Goal: Information Seeking & Learning: Learn about a topic

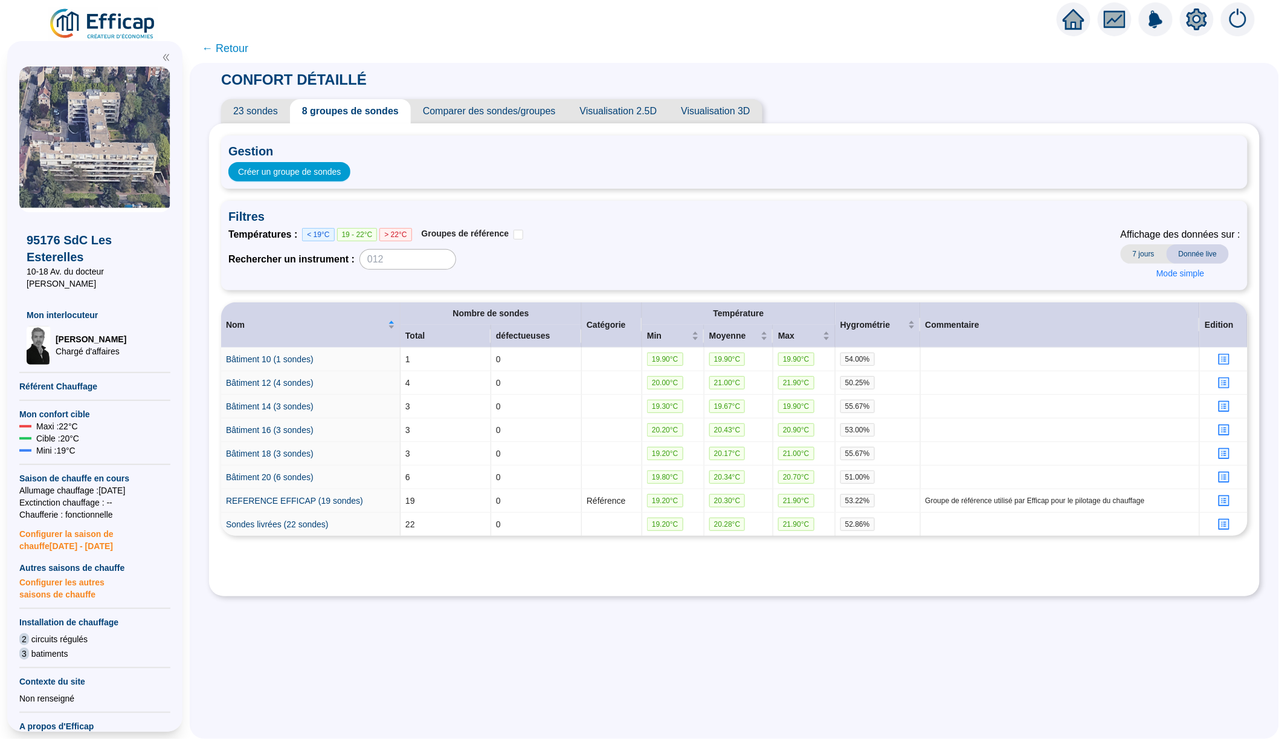
click at [120, 25] on img at bounding box center [102, 24] width 109 height 34
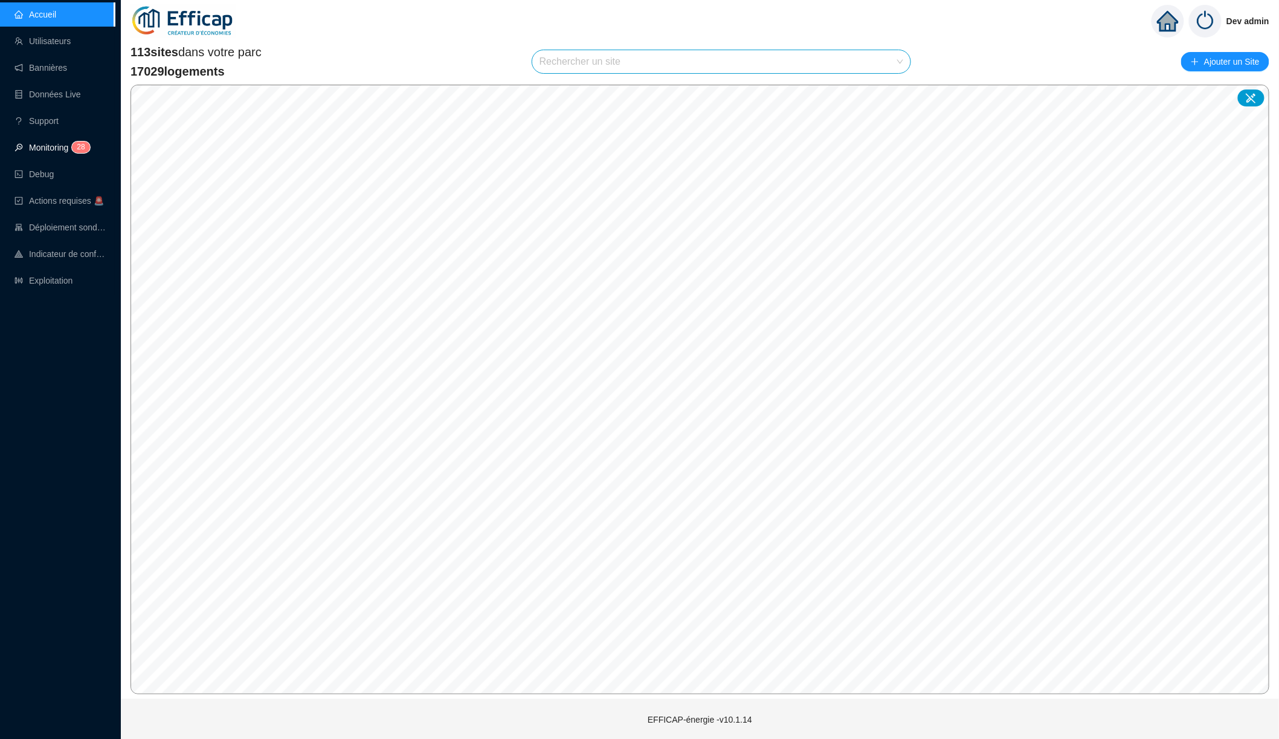
click at [54, 143] on link "Monitoring 2 8" at bounding box center [51, 148] width 72 height 10
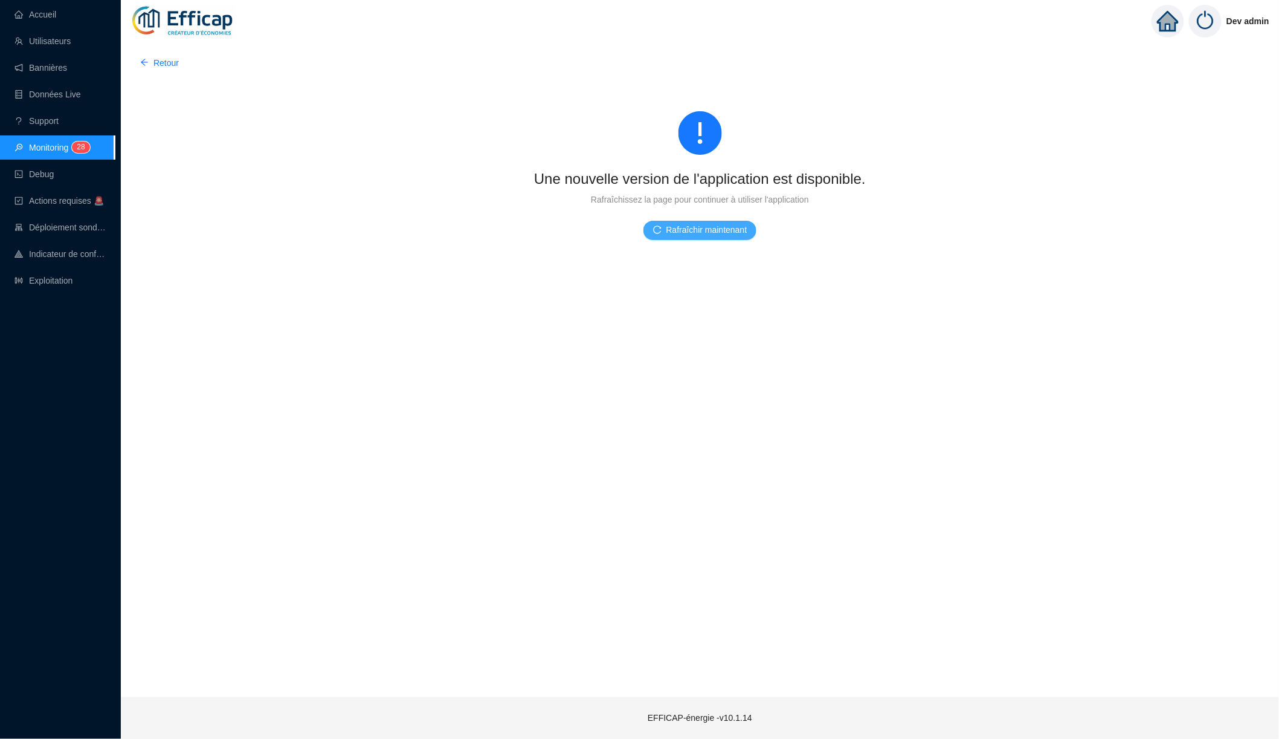
click at [670, 228] on span "Rafraîchir maintenant" at bounding box center [707, 230] width 81 height 13
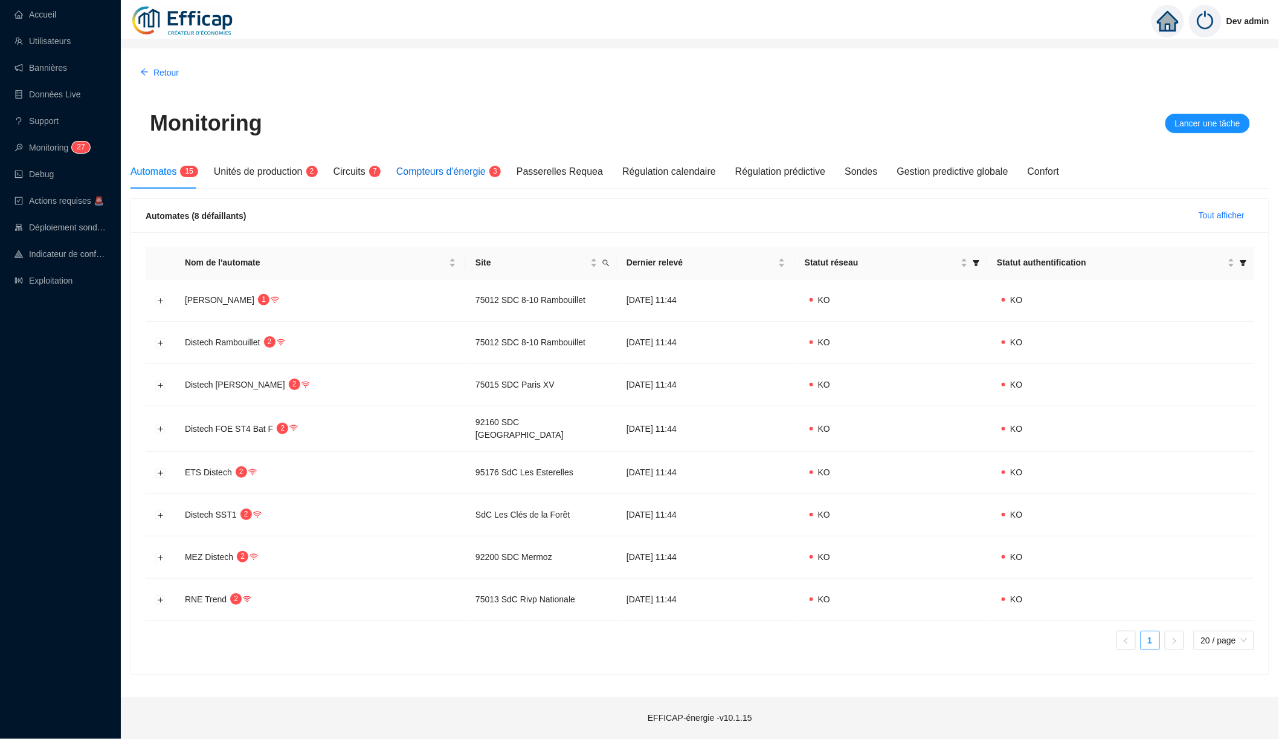
click at [461, 176] on span "Compteurs d'énergie" at bounding box center [440, 171] width 89 height 10
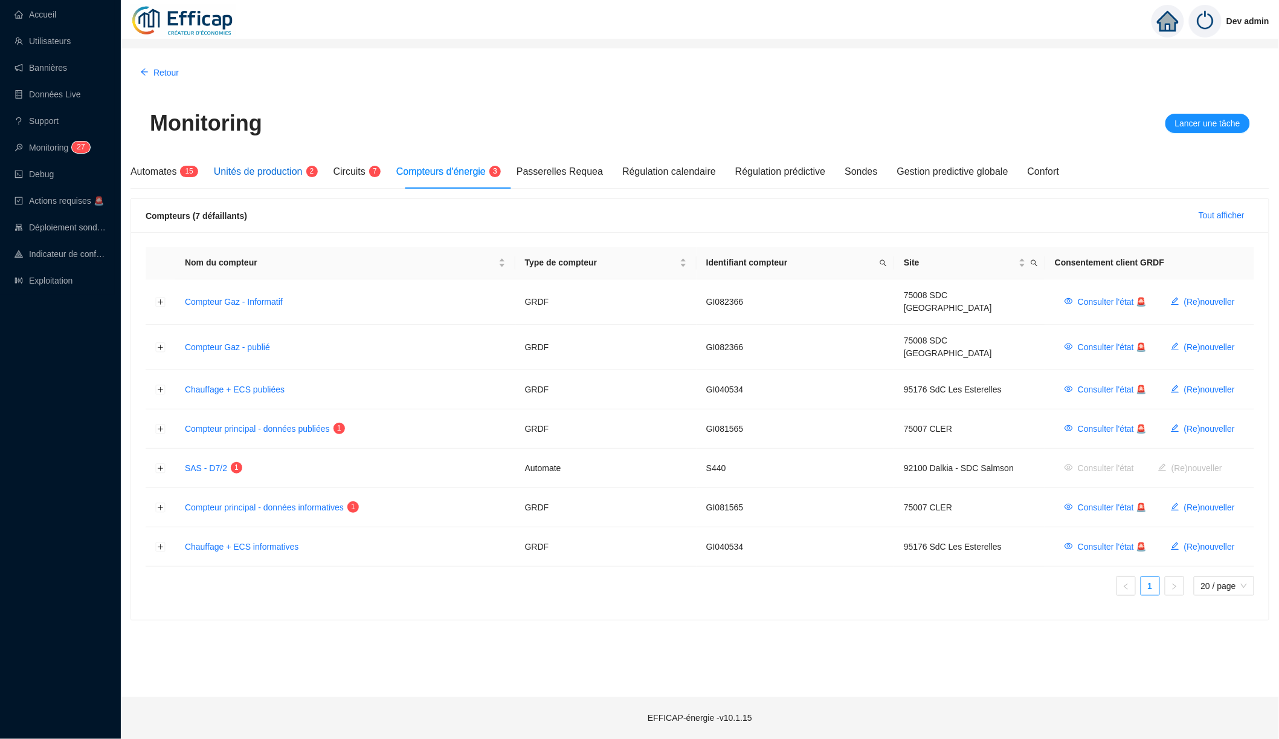
click at [250, 169] on span "Unités de production" at bounding box center [258, 171] width 89 height 10
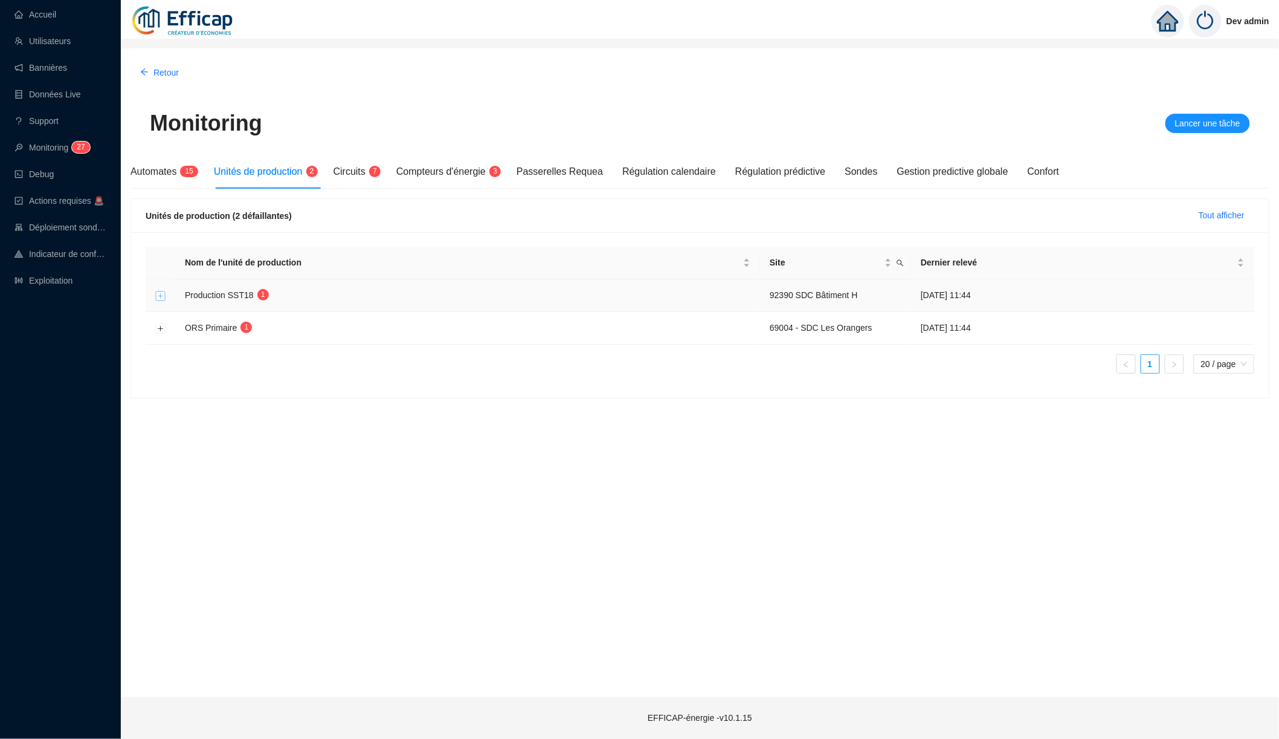
click at [160, 297] on button "Développer la ligne" at bounding box center [161, 296] width 10 height 10
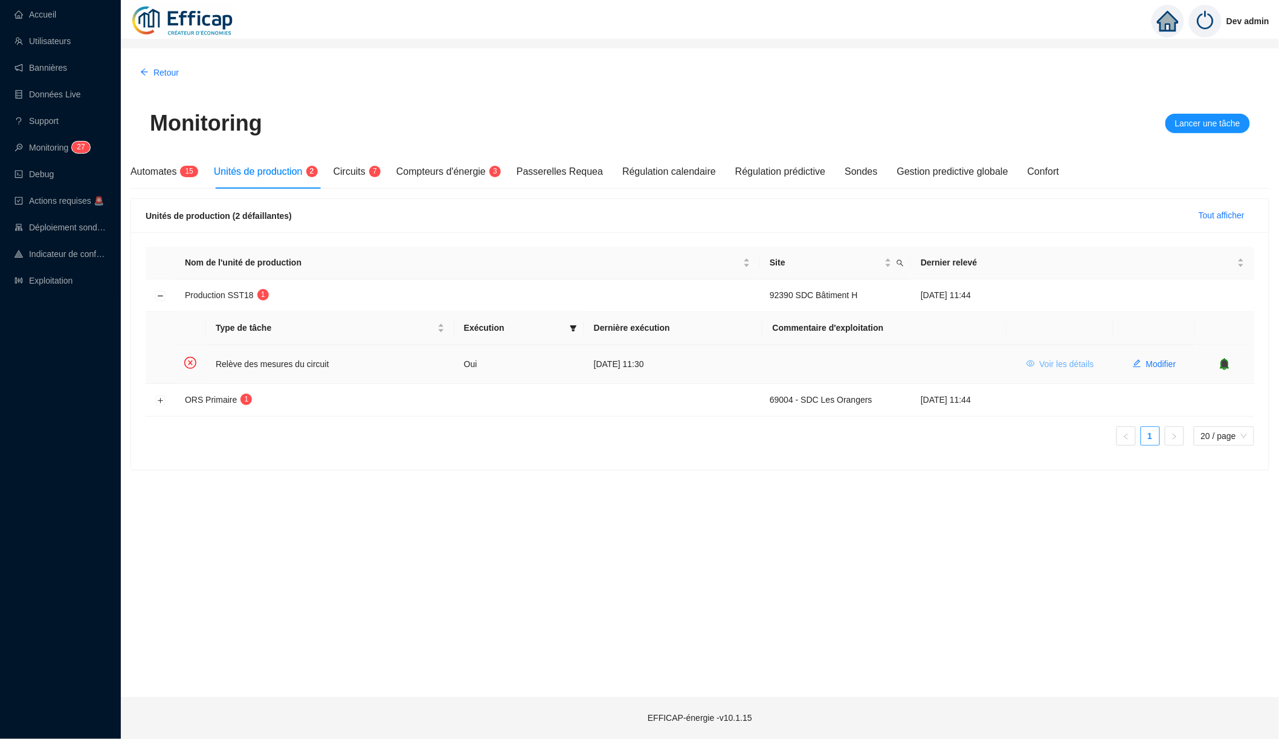
click at [1033, 364] on button "Voir les détails" at bounding box center [1060, 363] width 87 height 19
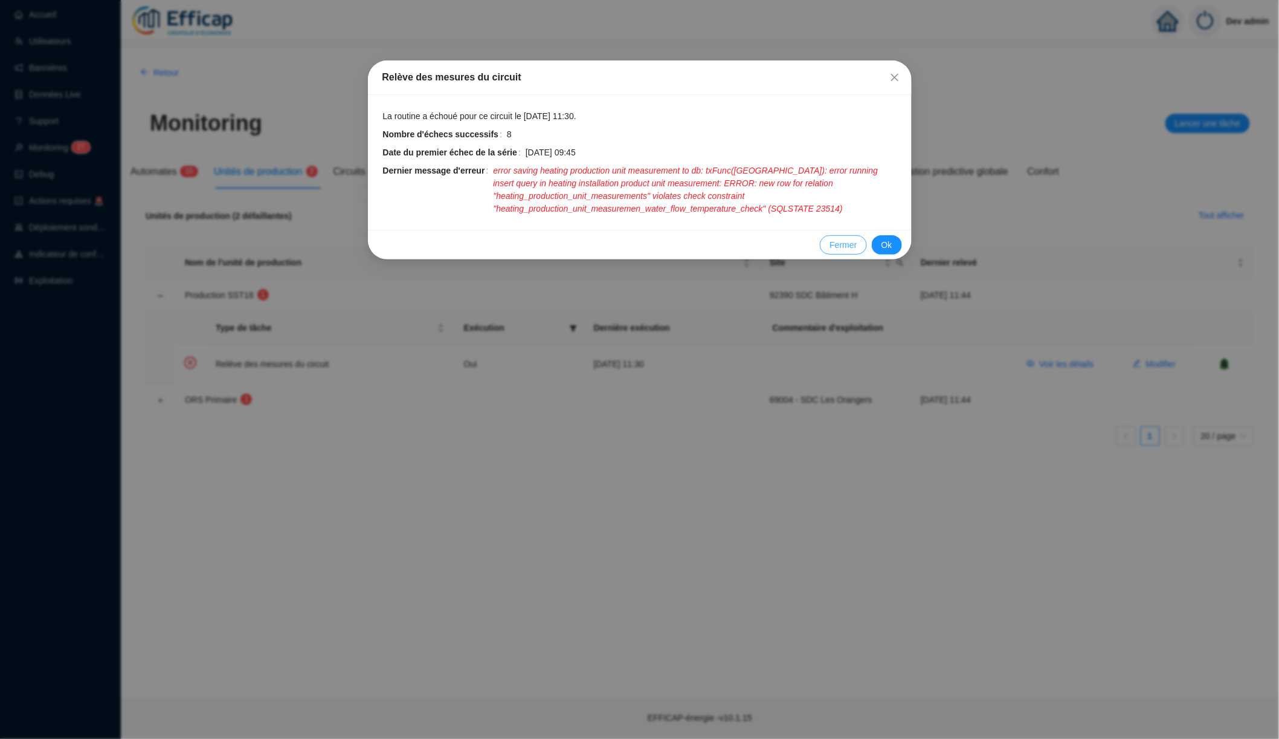
click at [841, 239] on span "Fermer" at bounding box center [843, 245] width 27 height 13
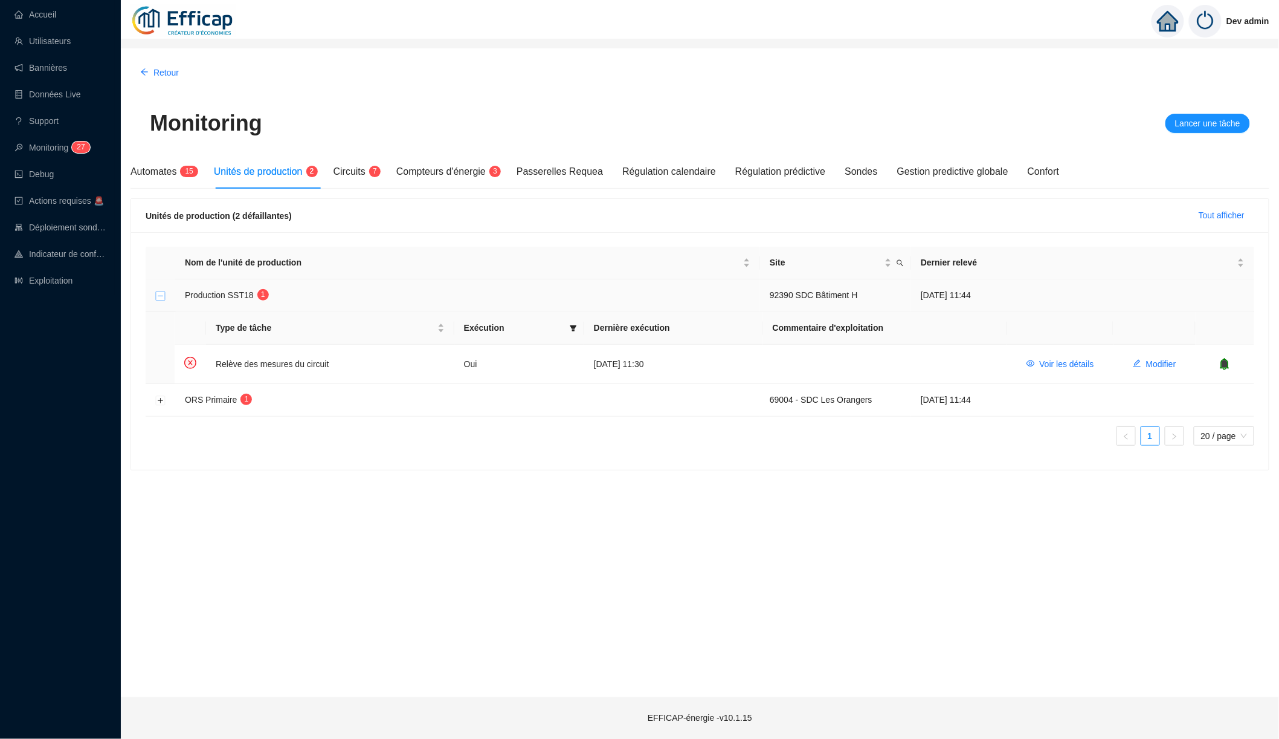
click at [161, 295] on button "Réduire la ligne" at bounding box center [161, 296] width 10 height 10
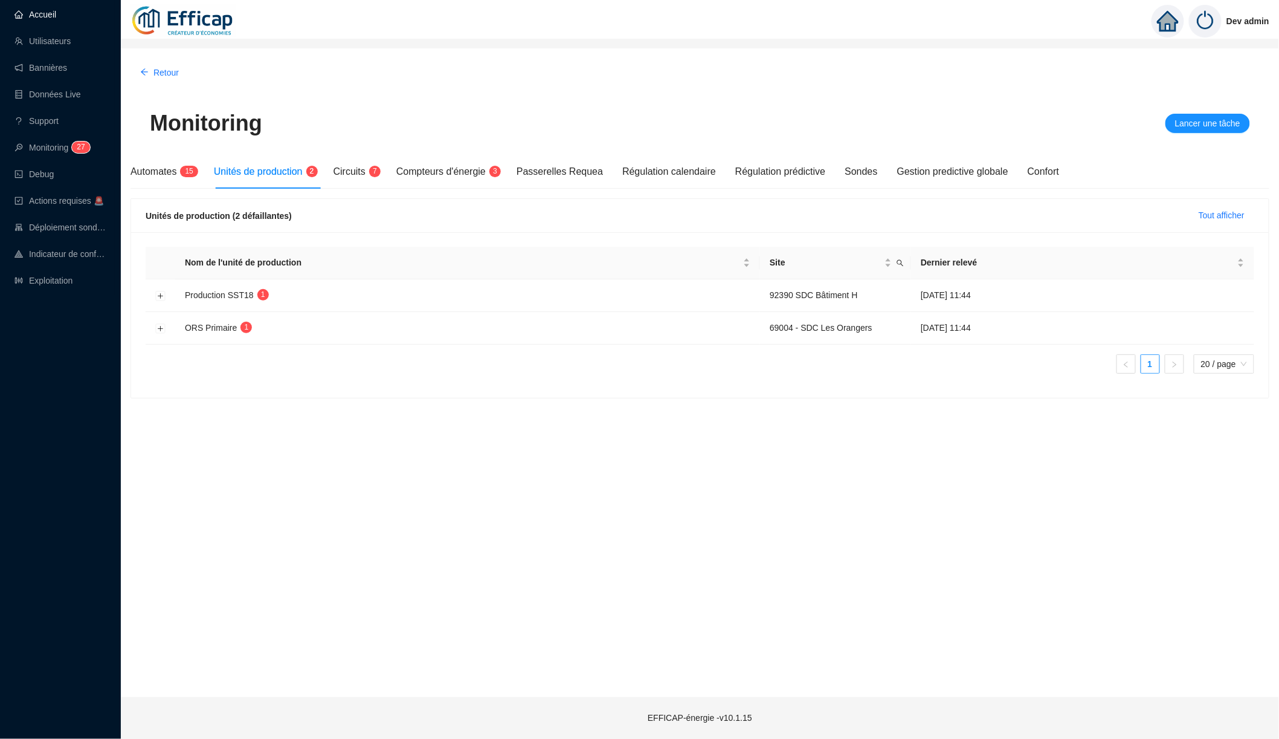
click at [56, 19] on link "Accueil" at bounding box center [36, 15] width 42 height 10
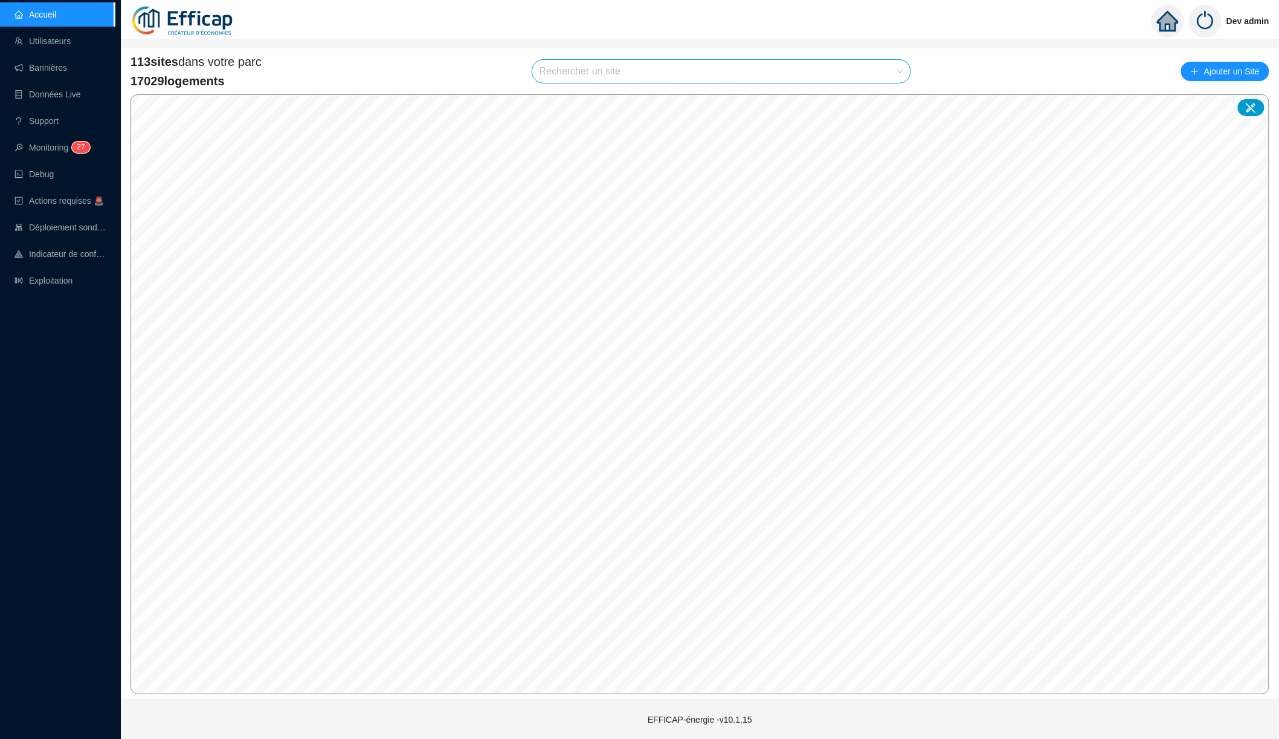
click at [187, 15] on img at bounding box center [183, 21] width 105 height 42
click at [584, 73] on input "search" at bounding box center [716, 71] width 353 height 23
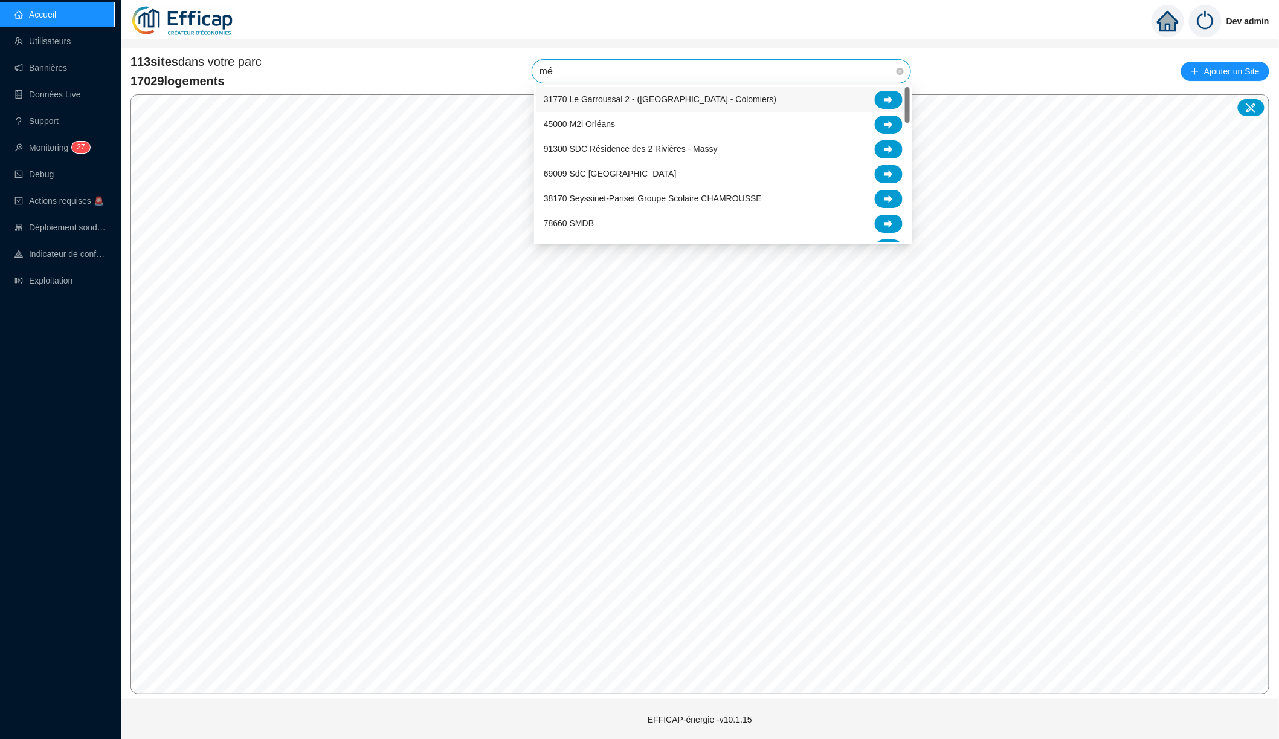
type input "mér"
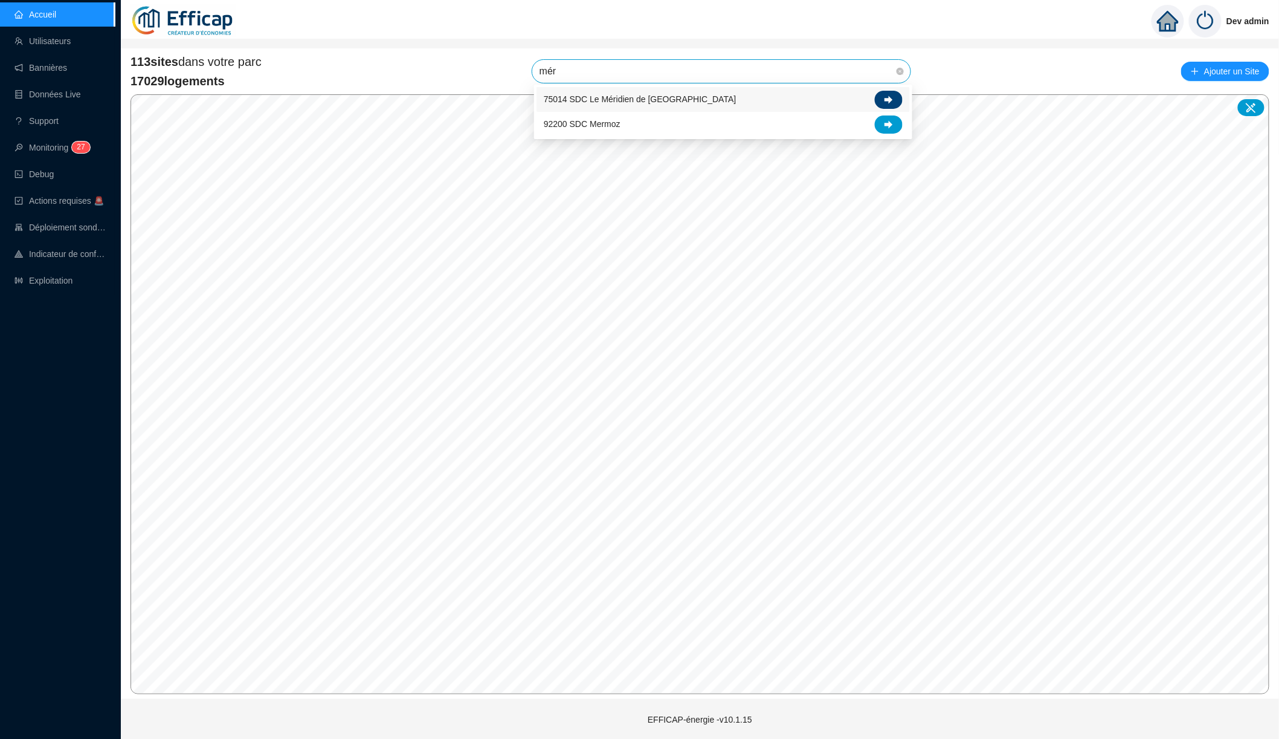
click at [879, 102] on div at bounding box center [889, 100] width 28 height 18
